Goal: Check status: Check status

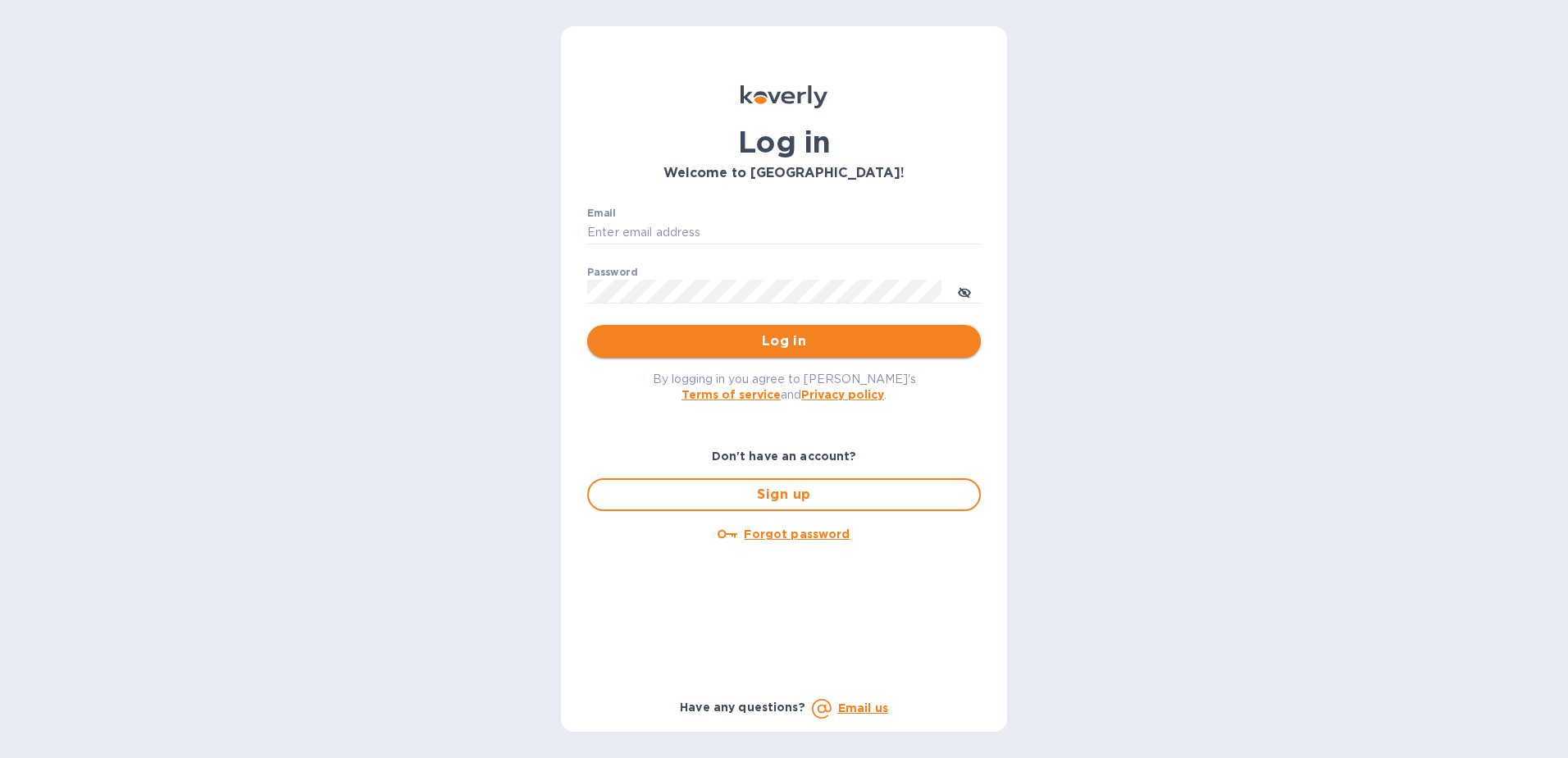
type input "[PERSON_NAME][EMAIL_ADDRESS][DOMAIN_NAME]"
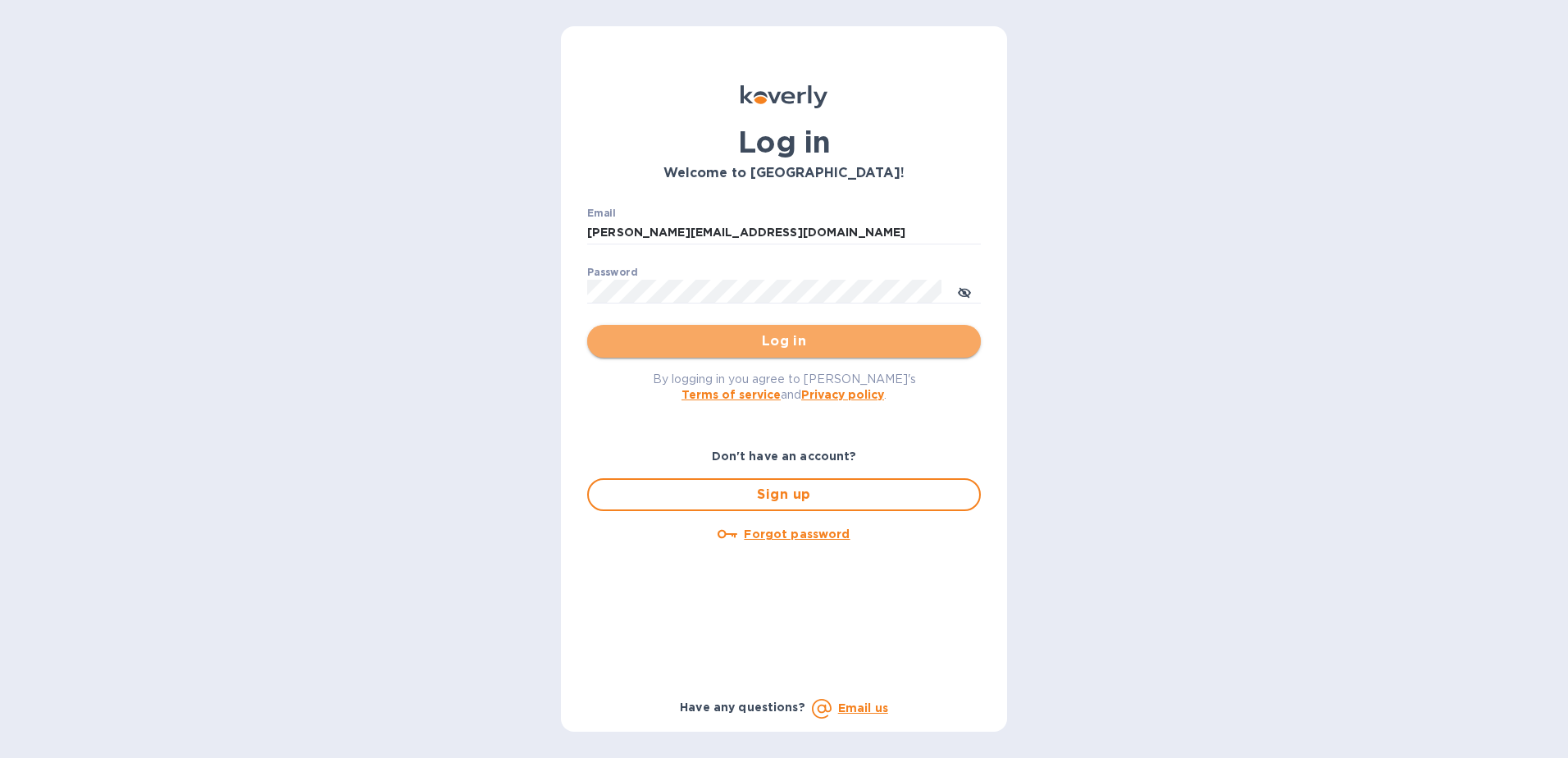
click at [699, 334] on span "Log in" at bounding box center [783, 342] width 367 height 20
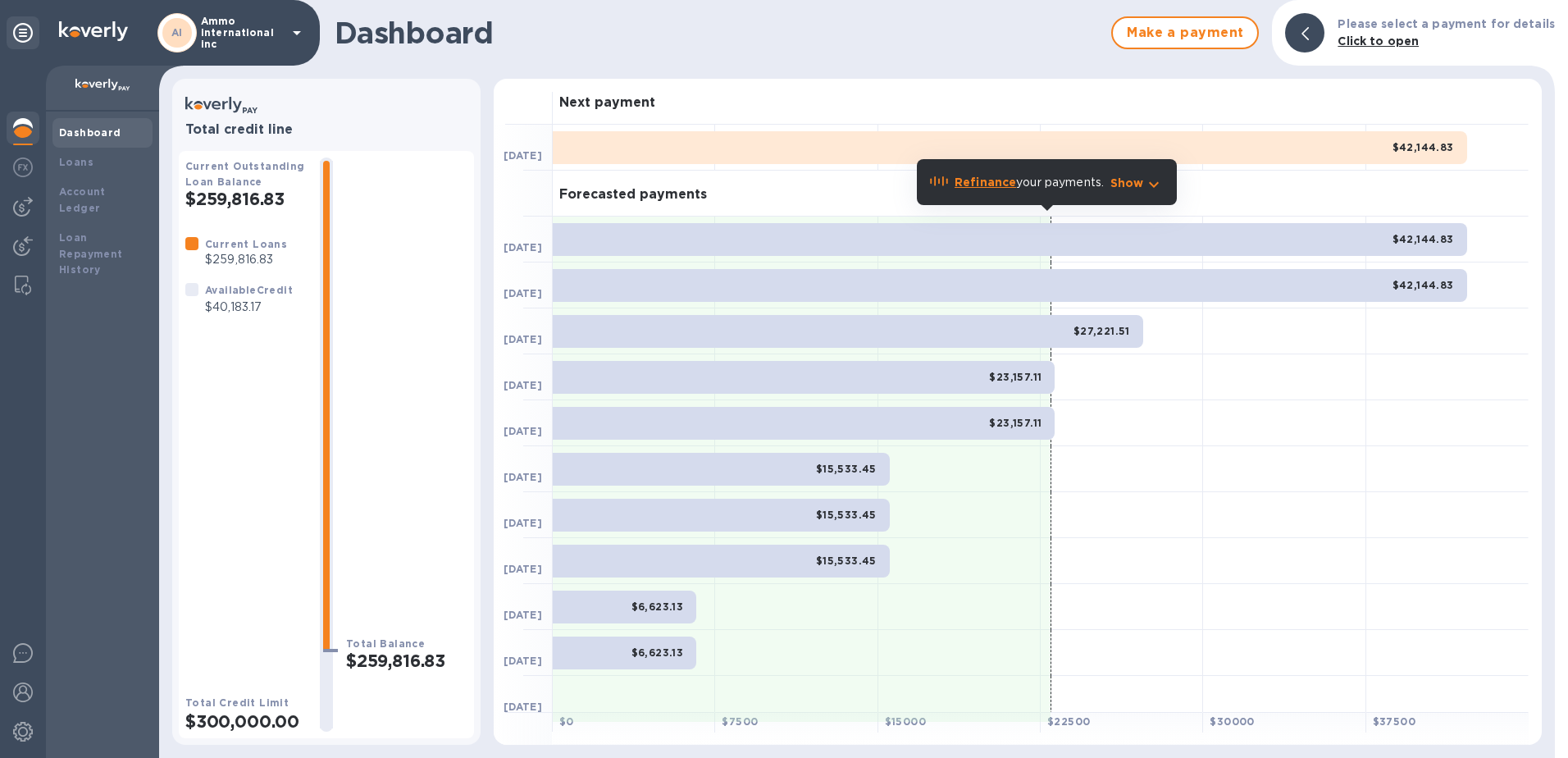
click at [281, 29] on p "Ammo international inc" at bounding box center [242, 32] width 82 height 34
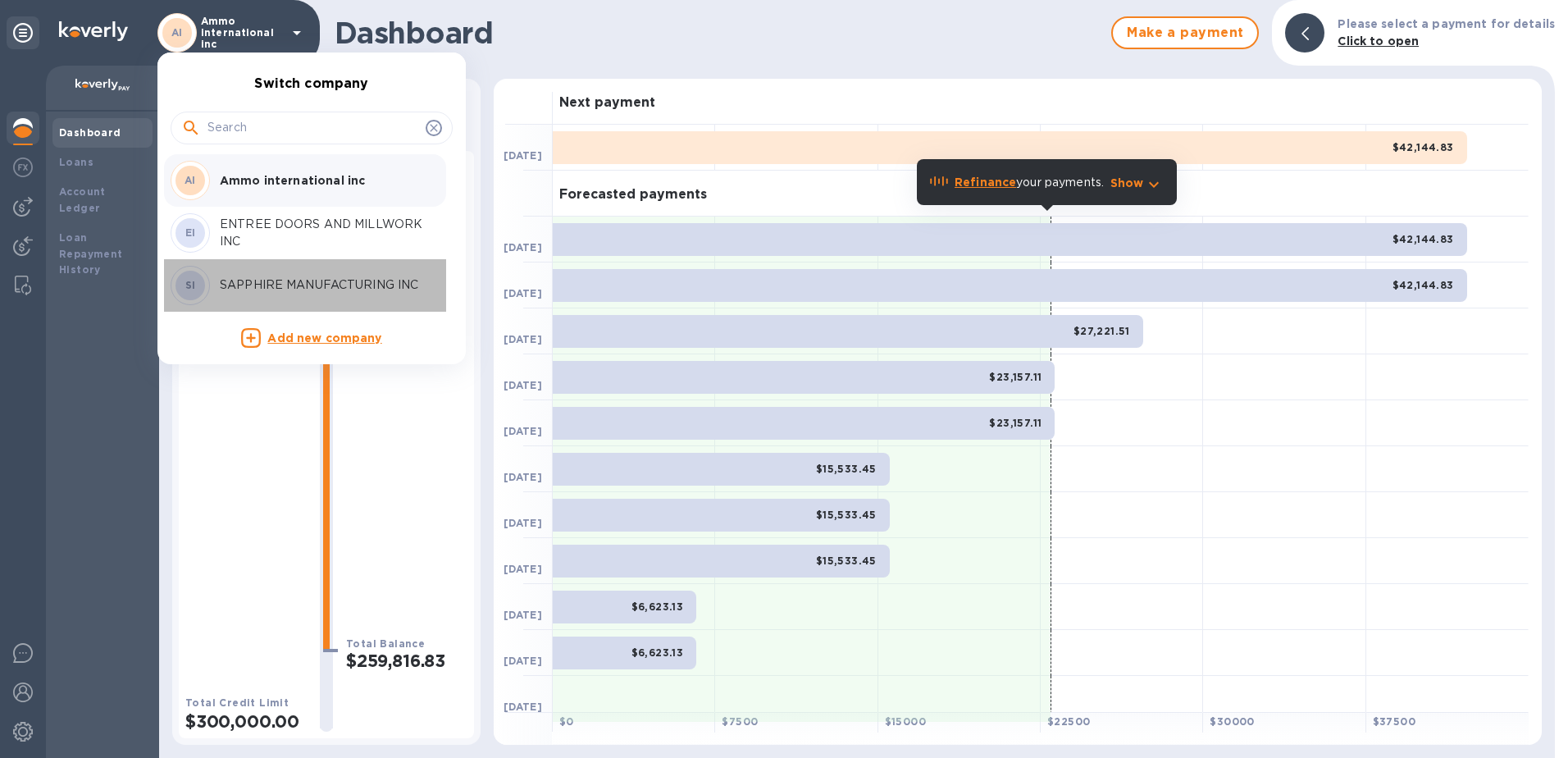
click at [251, 271] on div "SI SAPPHIRE MANUFACTURING INC" at bounding box center [298, 285] width 255 height 39
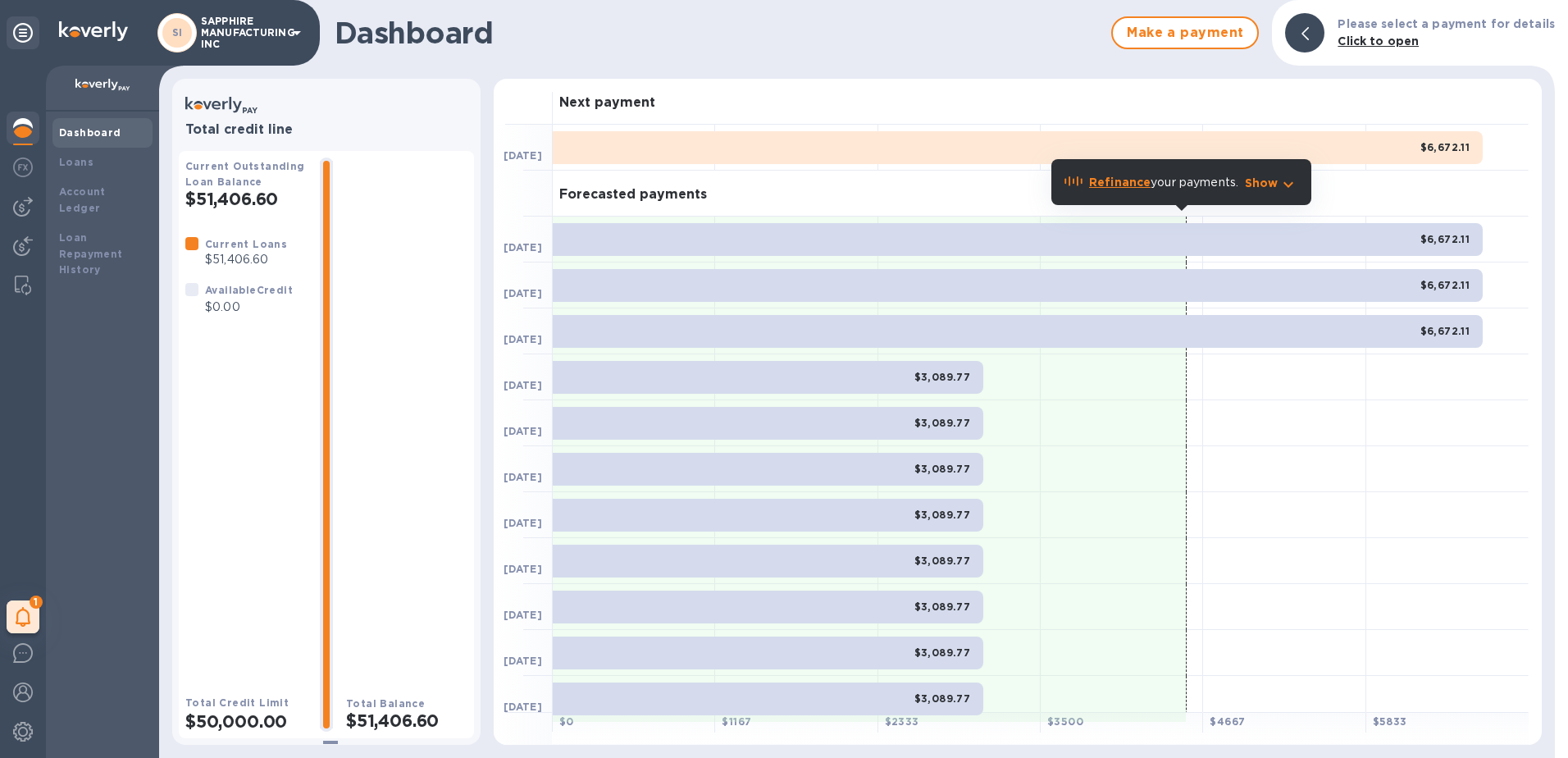
click at [296, 29] on icon at bounding box center [297, 32] width 20 height 20
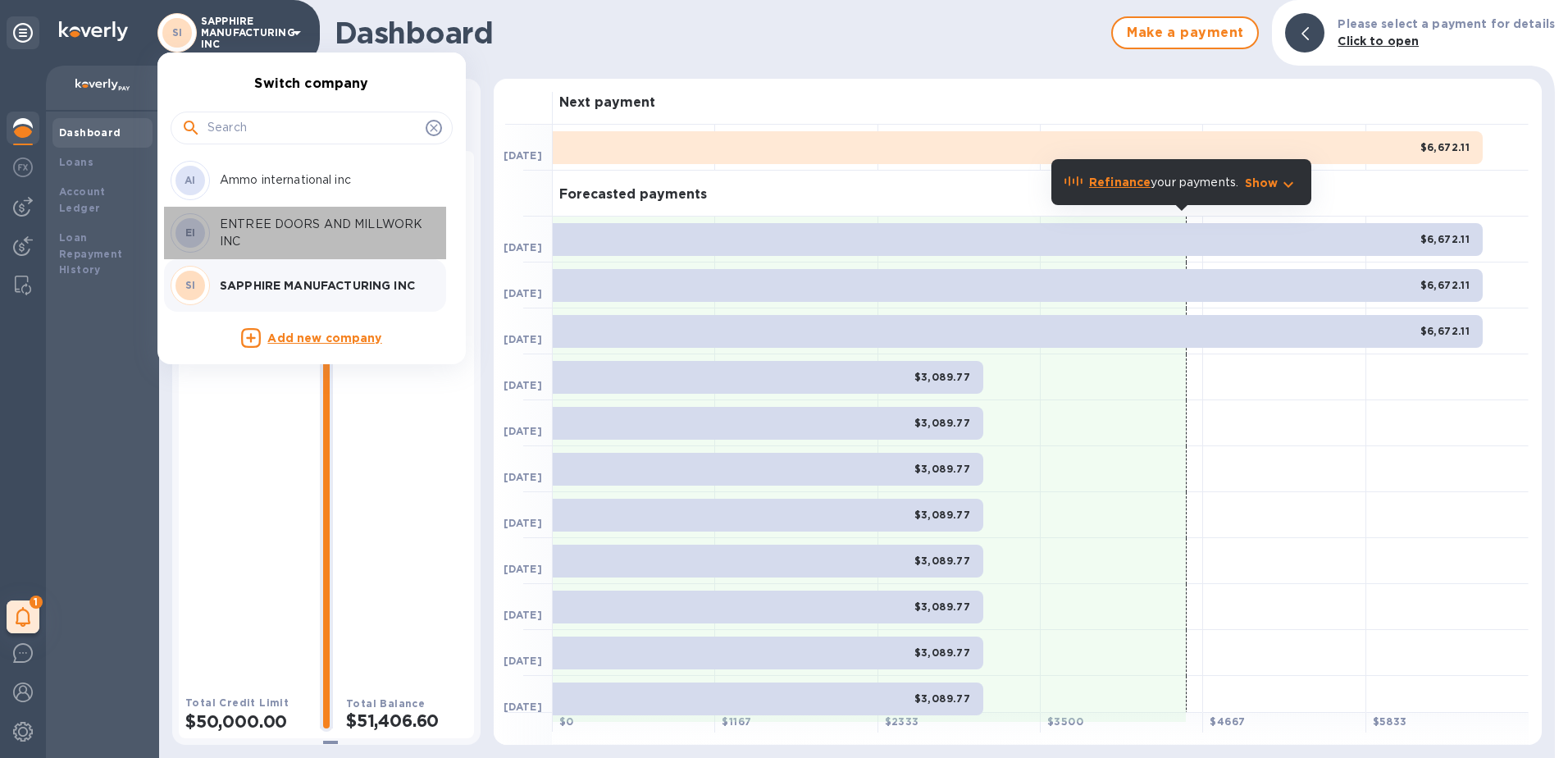
click at [238, 220] on p "ENTREE DOORS AND MILLWORK INC" at bounding box center [323, 232] width 207 height 34
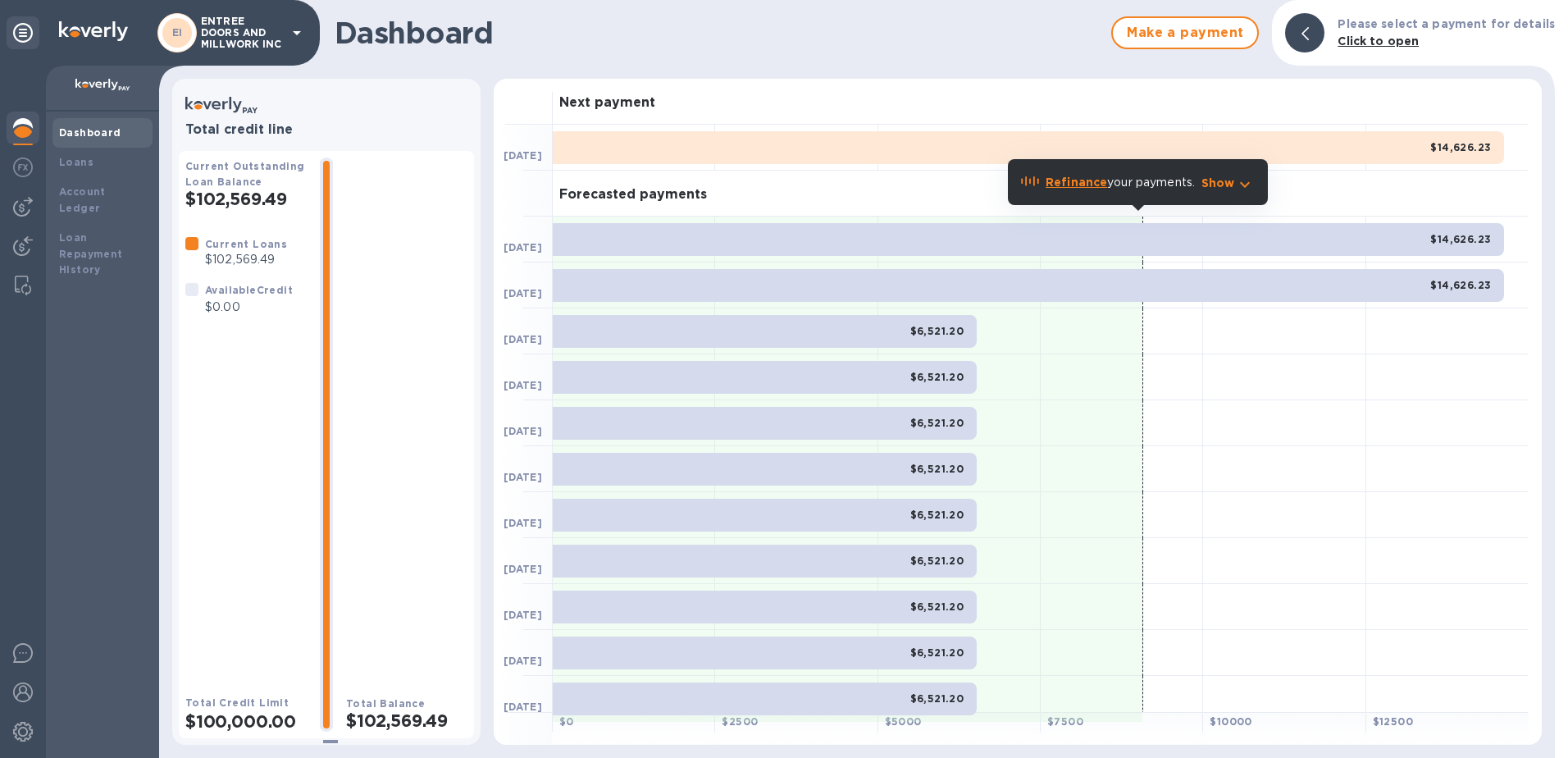
click at [258, 34] on p "ENTREE DOORS AND MILLWORK INC" at bounding box center [242, 32] width 82 height 34
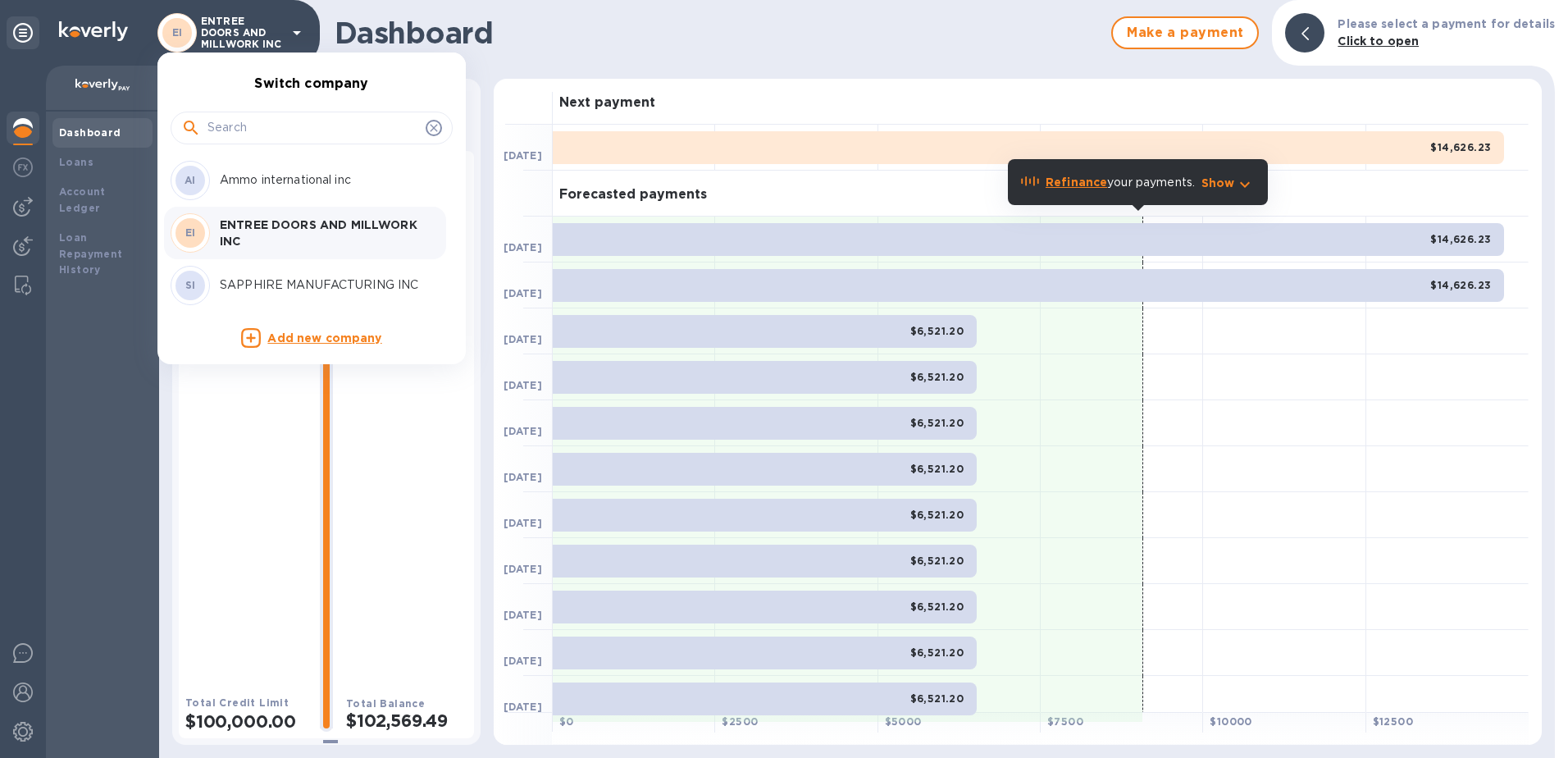
drag, startPoint x: 256, startPoint y: 281, endPoint x: 262, endPoint y: 205, distance: 76.2
click at [262, 206] on div "AI Ammo international inc EI ENTREE DOORS AND MILLWORK INC SI SAPPHIRE MANUFACT…" at bounding box center [305, 233] width 296 height 158
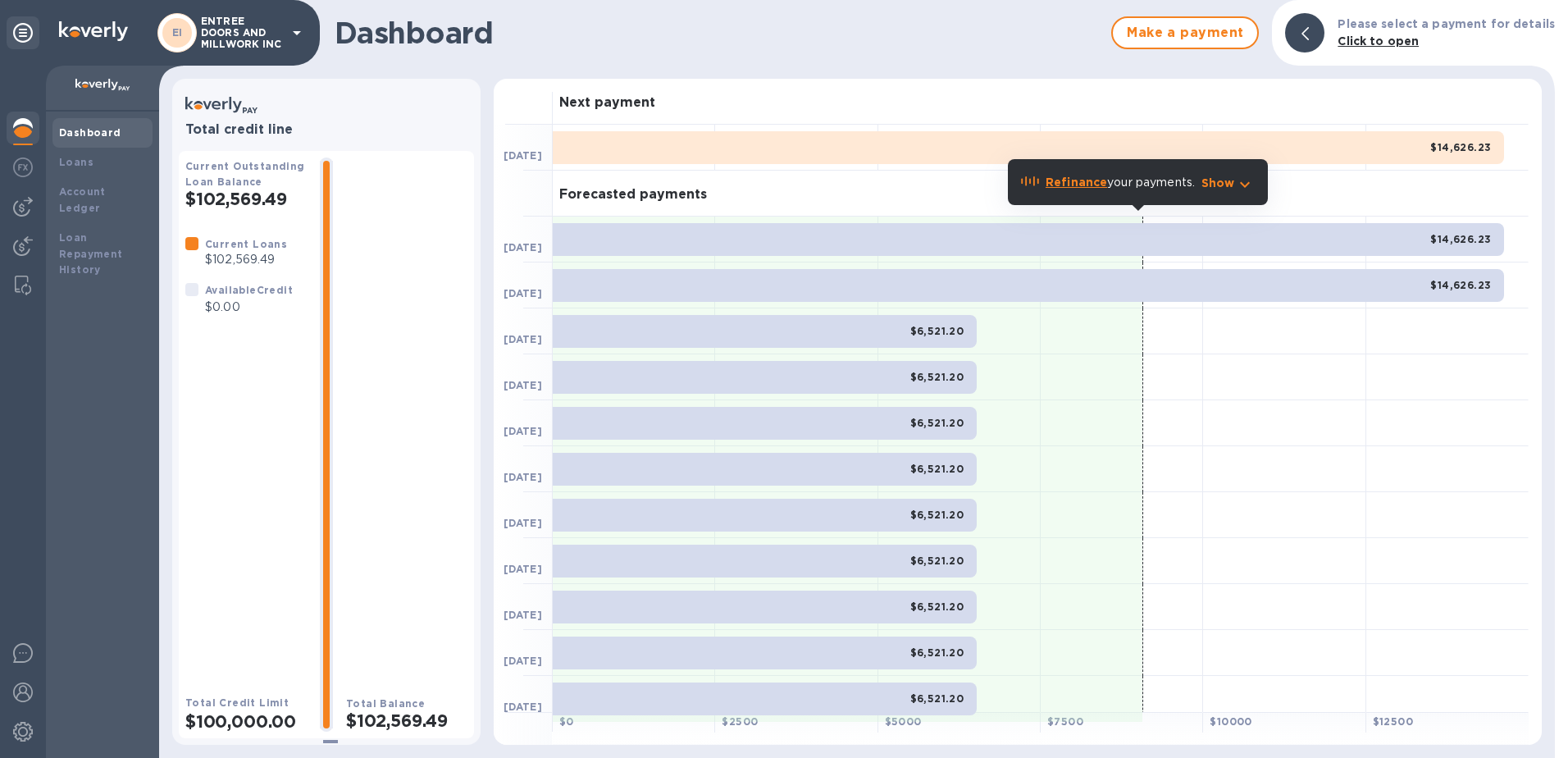
click at [259, 190] on h2 "$102,569.49" at bounding box center [246, 199] width 121 height 21
click at [279, 51] on div "EI ENTREE DOORS AND MILLWORK INC" at bounding box center [232, 32] width 149 height 39
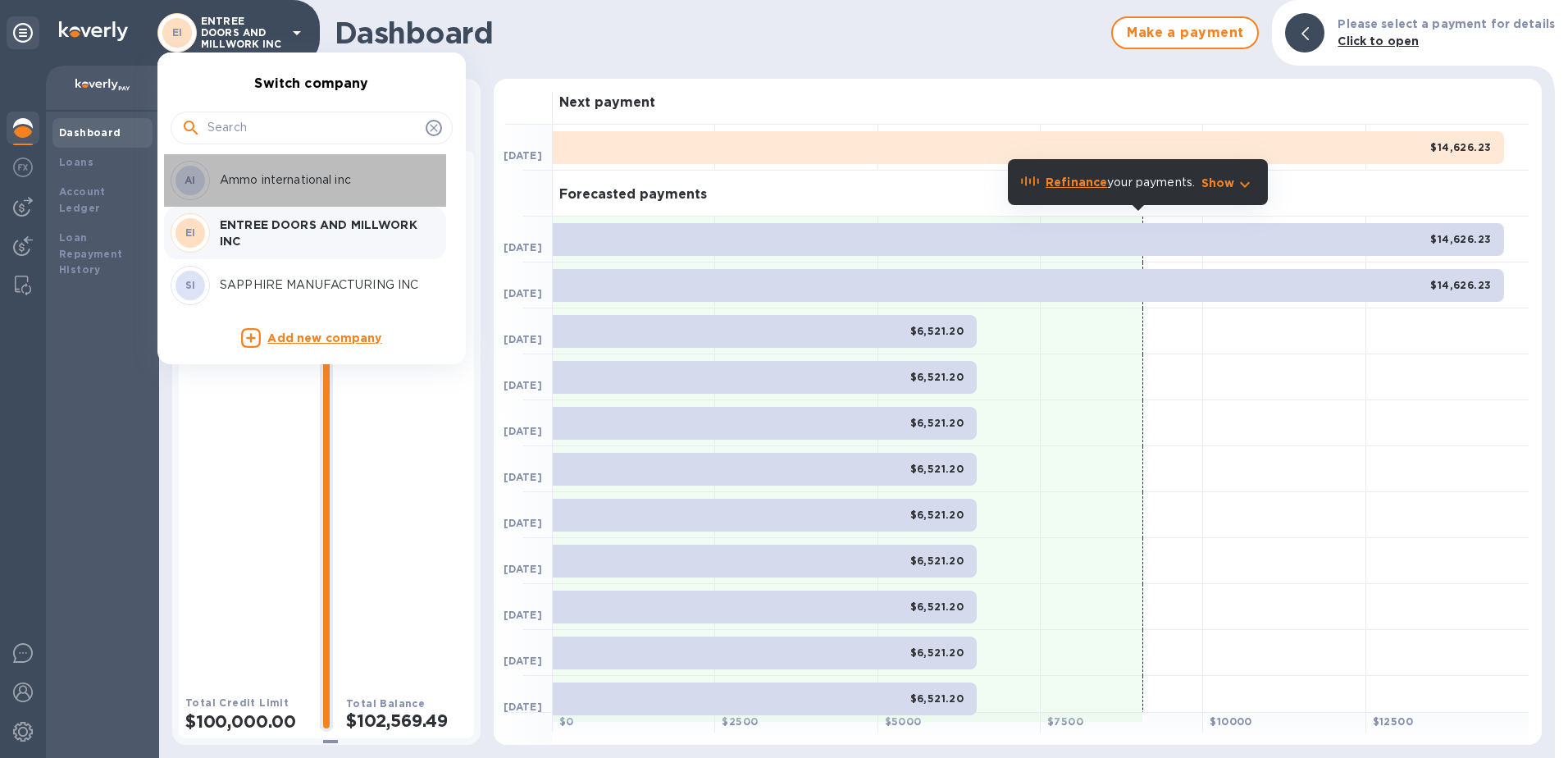
click at [262, 181] on p "Ammo international inc" at bounding box center [323, 180] width 207 height 18
